Goal: Task Accomplishment & Management: Complete application form

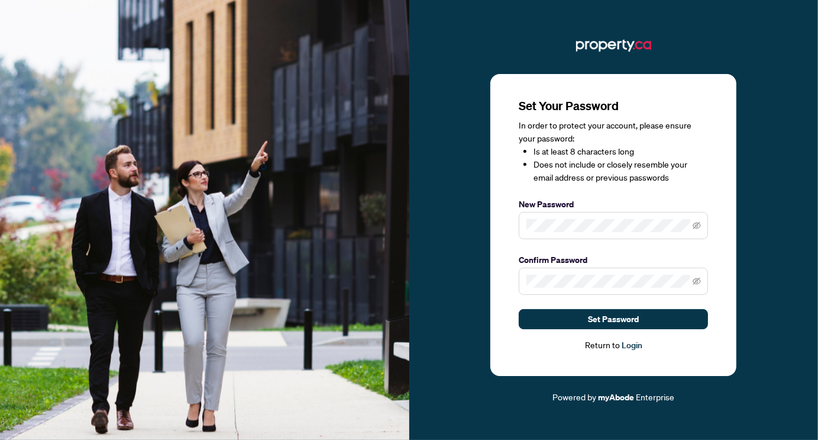
click at [710, 179] on div "Set Your Password In order to protect your account, please ensure your password…" at bounding box center [613, 225] width 246 height 302
click at [498, 214] on div "Set Your Password In order to protect your account, please ensure your password…" at bounding box center [613, 225] width 246 height 302
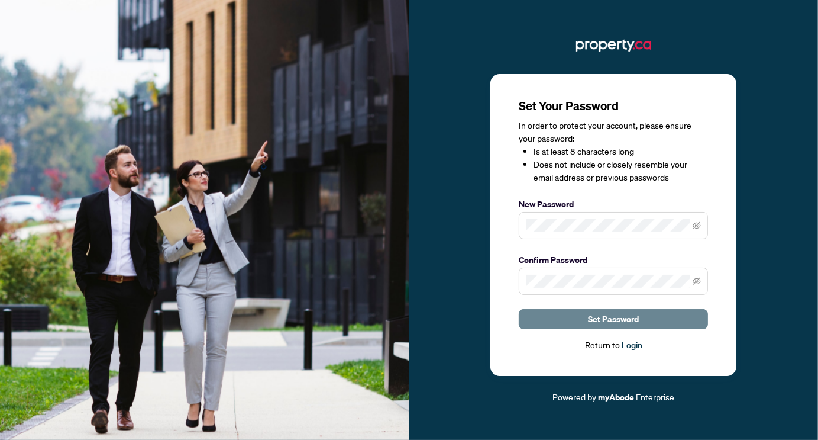
click at [619, 322] on span "Set Password" at bounding box center [613, 318] width 51 height 19
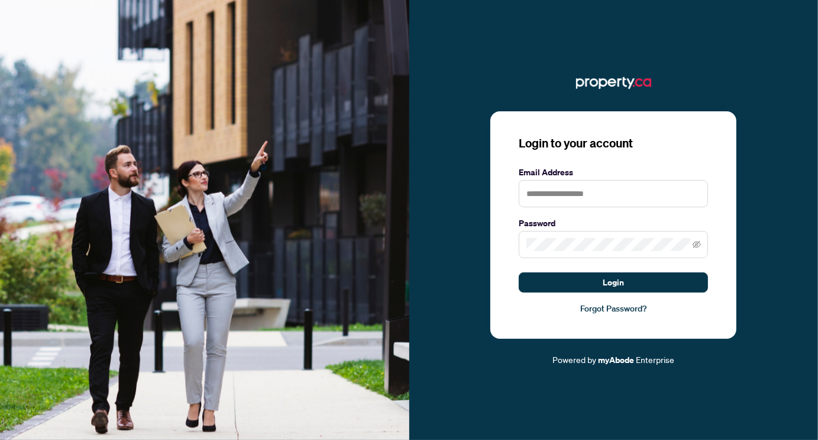
click at [463, 127] on div "Login to your account Email Address Password Login Forgot Password? Powered by …" at bounding box center [613, 219] width 409 height 293
click at [547, 192] on input "text" at bounding box center [613, 193] width 189 height 27
type input "**********"
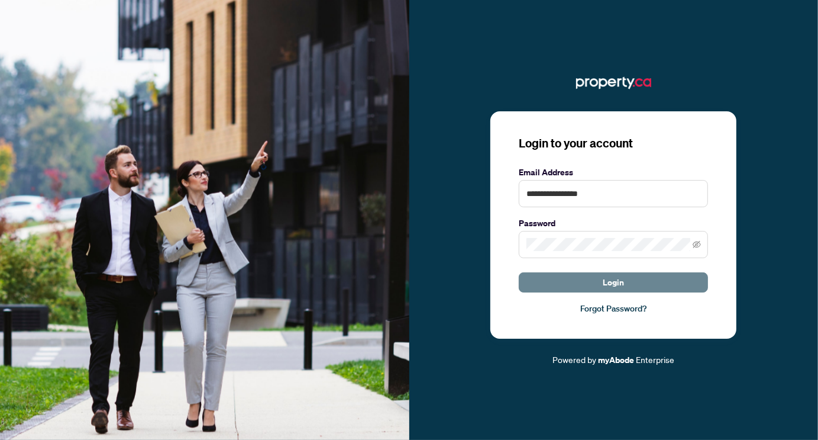
click at [600, 287] on button "Login" at bounding box center [613, 282] width 189 height 20
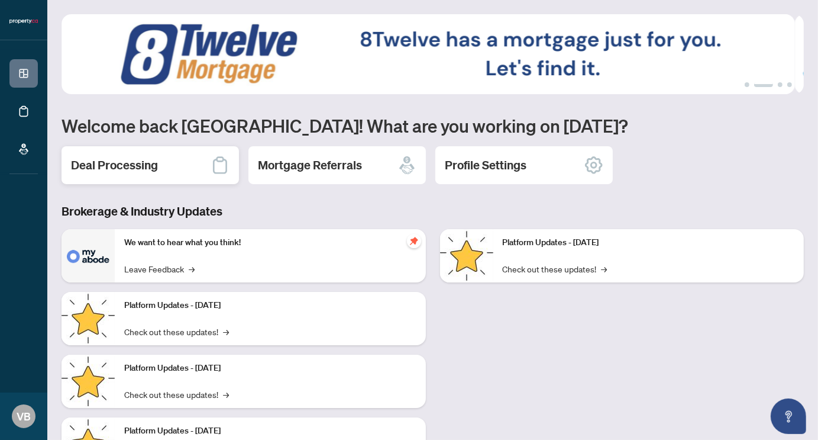
click at [220, 164] on icon at bounding box center [220, 165] width 19 height 19
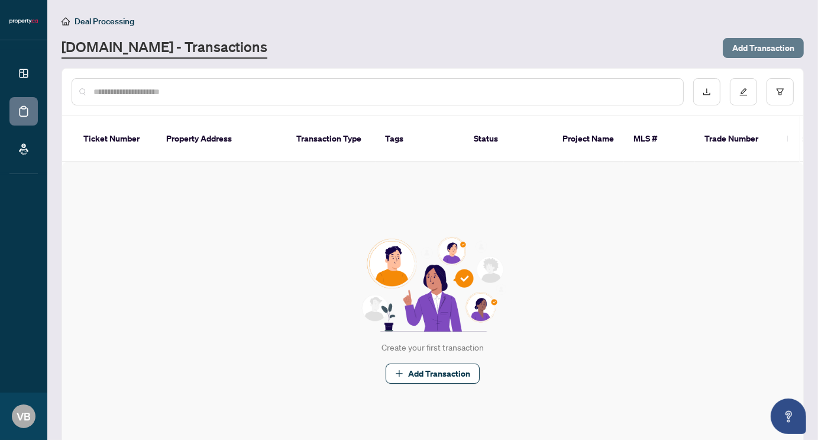
click at [735, 42] on span "Add Transaction" at bounding box center [763, 47] width 62 height 19
